Goal: Task Accomplishment & Management: Complete application form

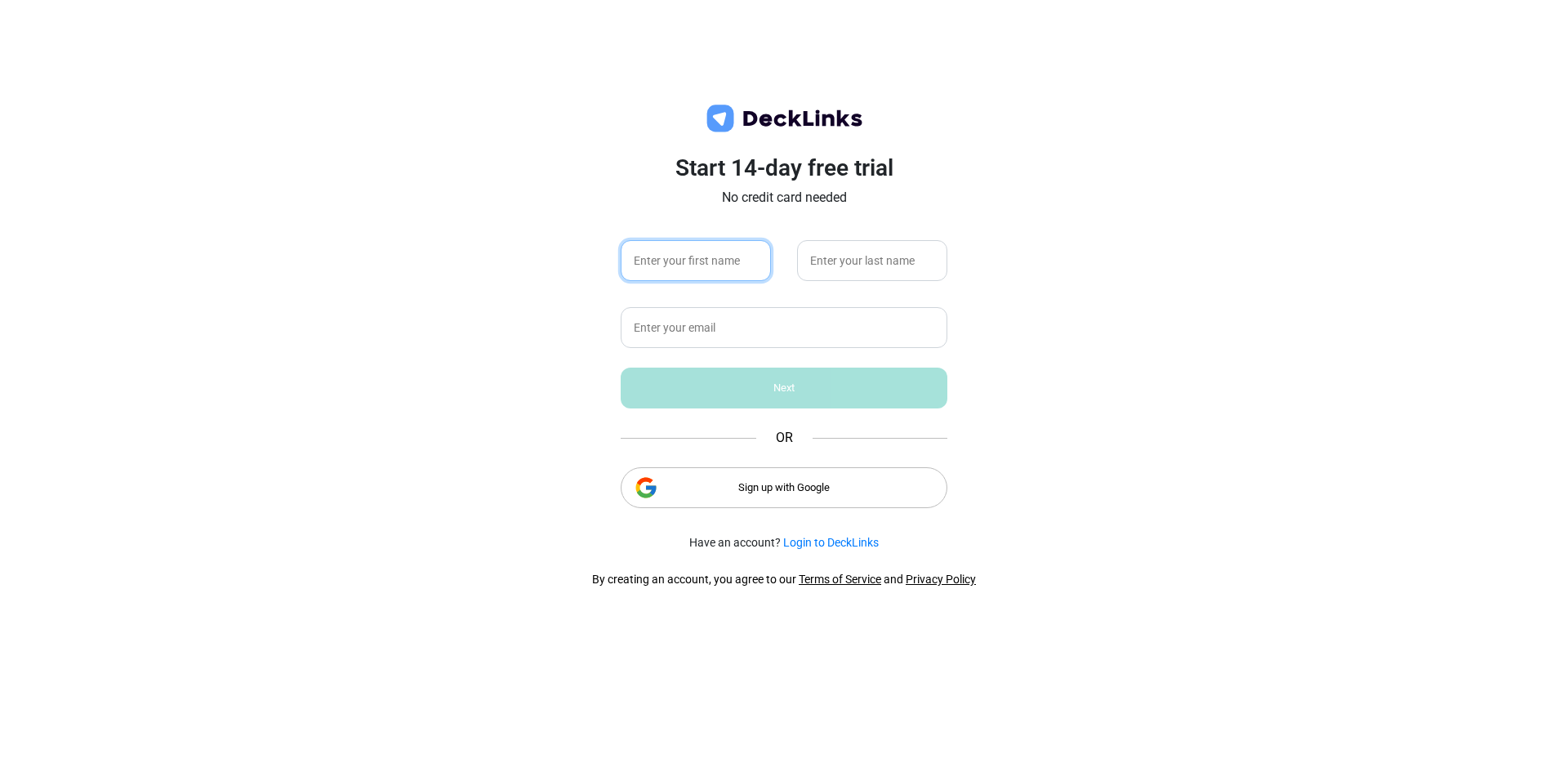
click at [689, 269] on input "text" at bounding box center [696, 261] width 150 height 41
type input "Mara"
type input "[PERSON_NAME]"
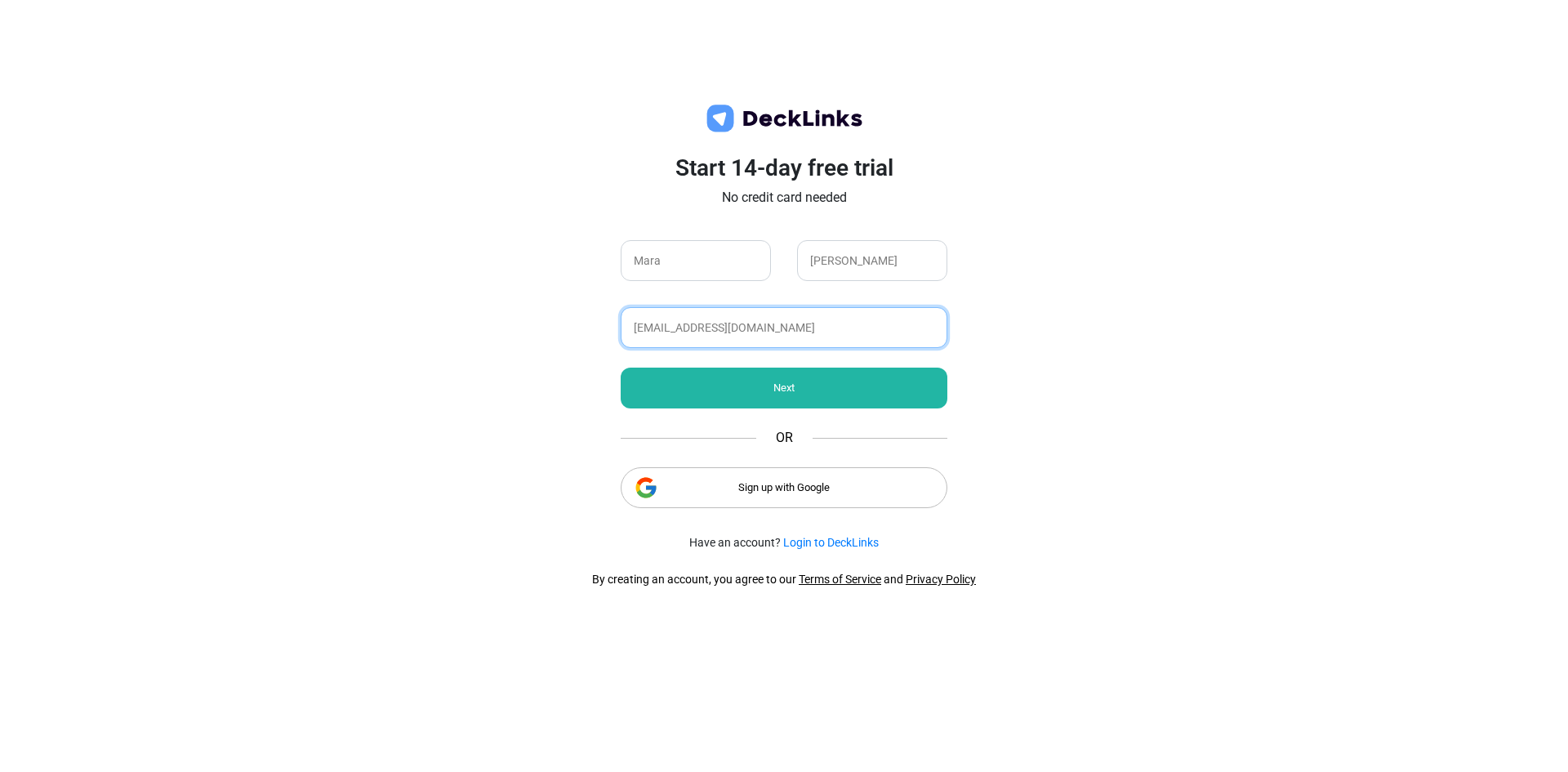
type input "[EMAIL_ADDRESS][DOMAIN_NAME]"
click at [852, 391] on div "Next" at bounding box center [784, 388] width 327 height 41
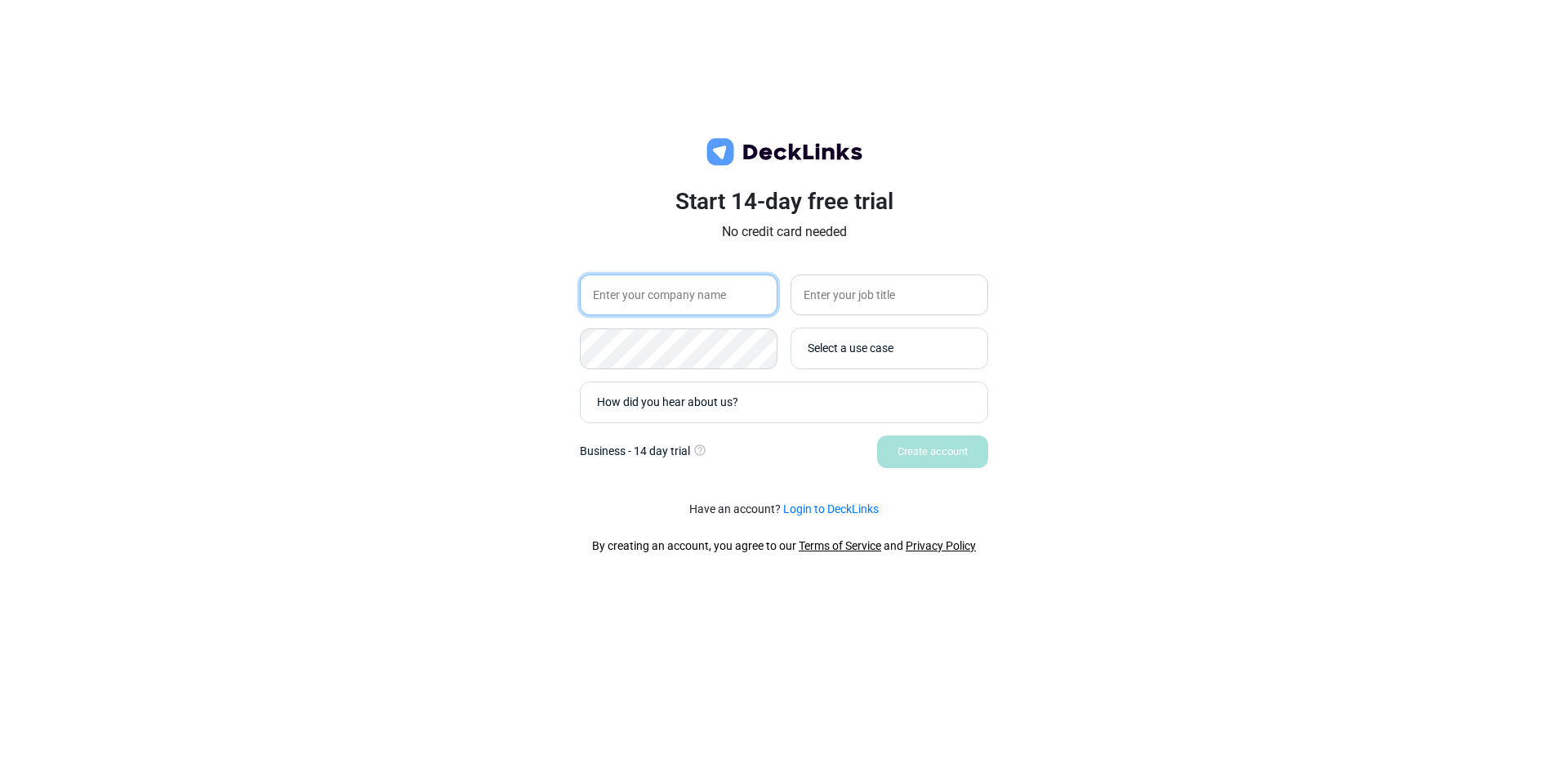
click at [706, 287] on input "text" at bounding box center [679, 295] width 198 height 41
type input "Group Management Services"
click at [916, 276] on input "text" at bounding box center [889, 295] width 198 height 41
click at [908, 287] on input "text" at bounding box center [889, 295] width 198 height 41
type input "Marketing Operations"
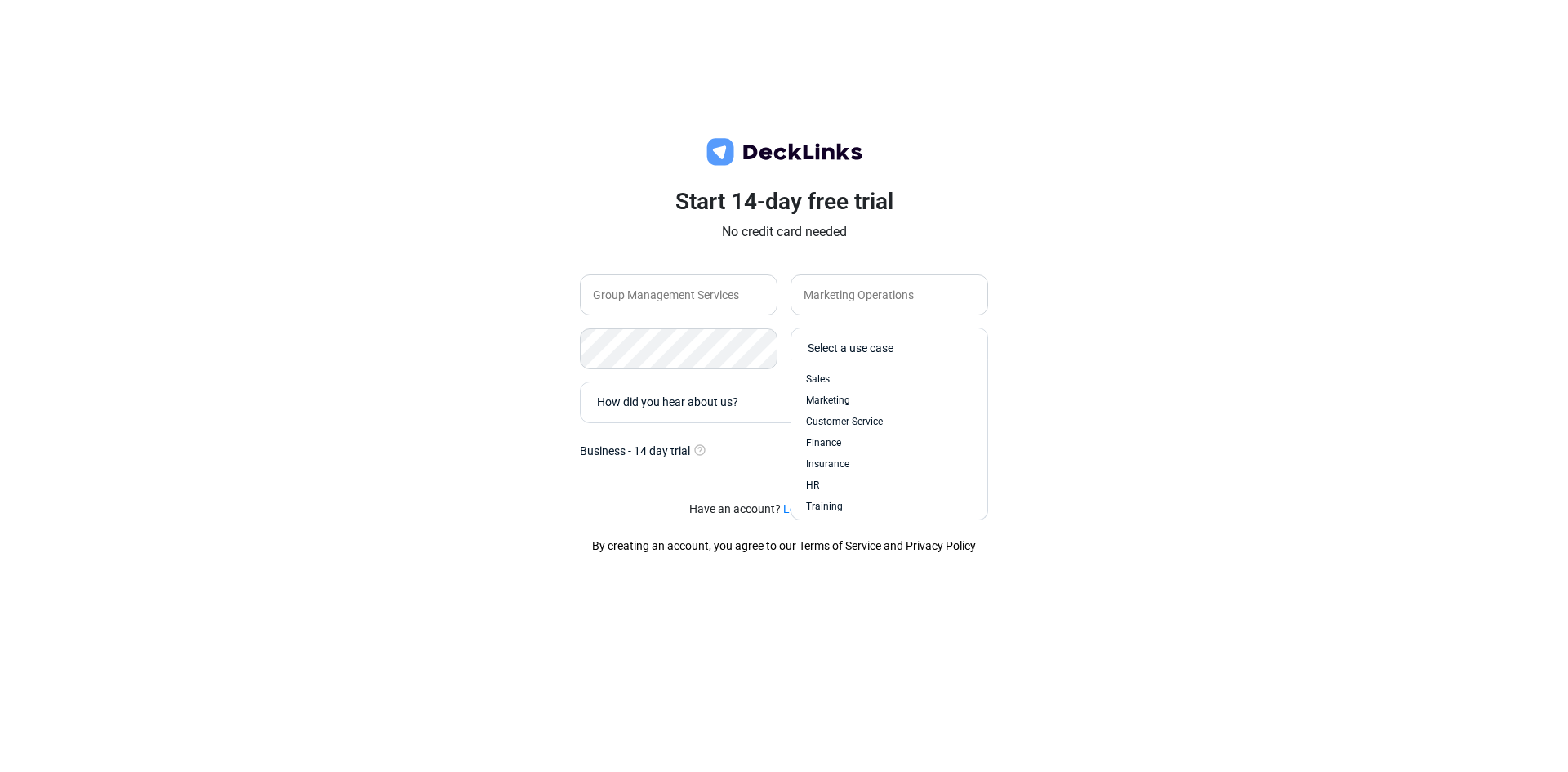
drag, startPoint x: 878, startPoint y: 349, endPoint x: 888, endPoint y: 349, distance: 10.0
click at [878, 349] on div "Select a use case" at bounding box center [893, 348] width 171 height 17
click at [848, 396] on span "Marketing" at bounding box center [828, 400] width 44 height 15
click at [848, 378] on div "Marketing" at bounding box center [784, 359] width 408 height 60
click at [818, 410] on div "How did you hear about us?" at bounding box center [788, 402] width 382 height 17
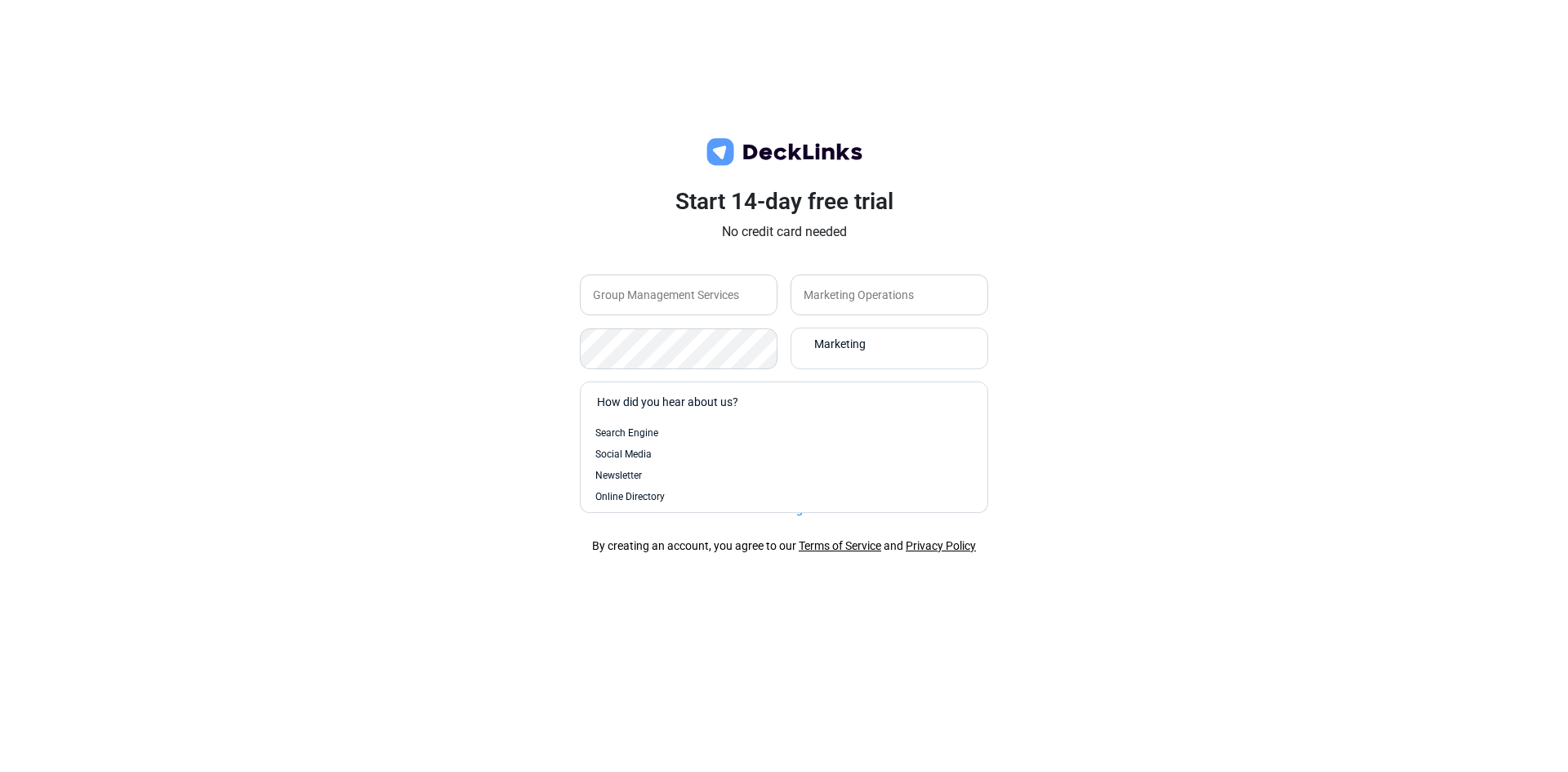
click at [658, 428] on div "Search Engine" at bounding box center [783, 433] width 377 height 15
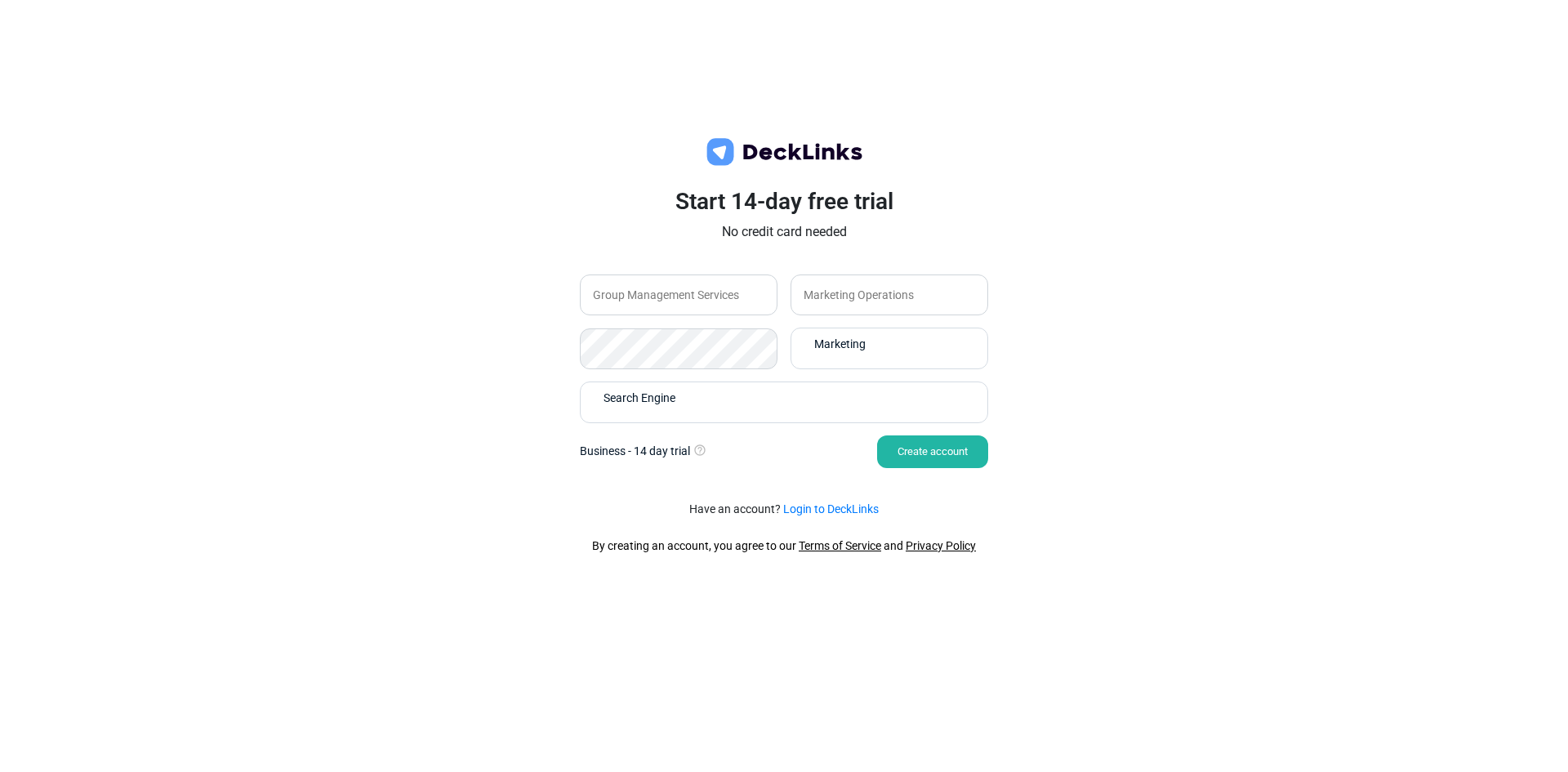
click at [955, 452] on div "Create account" at bounding box center [932, 451] width 111 height 33
